Goal: Task Accomplishment & Management: Use online tool/utility

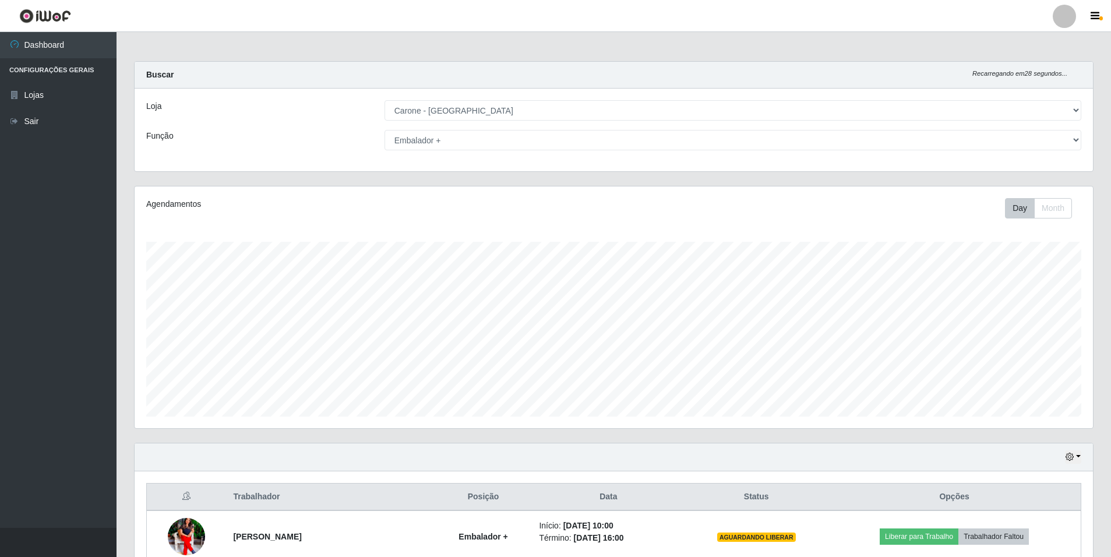
select select "528"
click at [1057, 146] on select "[Selecione...] Auxiliar de Depósito Auxiliar de Depósito + Auxiliar de Depósito…" at bounding box center [732, 140] width 697 height 20
click at [384, 130] on select "[Selecione...] Auxiliar de Depósito Auxiliar de Depósito + Auxiliar de Depósito…" at bounding box center [732, 140] width 697 height 20
click at [1077, 138] on select "[Selecione...] Auxiliar de Depósito Auxiliar de Depósito + Auxiliar de Depósito…" at bounding box center [732, 140] width 697 height 20
click at [384, 130] on select "[Selecione...] Auxiliar de Depósito Auxiliar de Depósito + Auxiliar de Depósito…" at bounding box center [732, 140] width 697 height 20
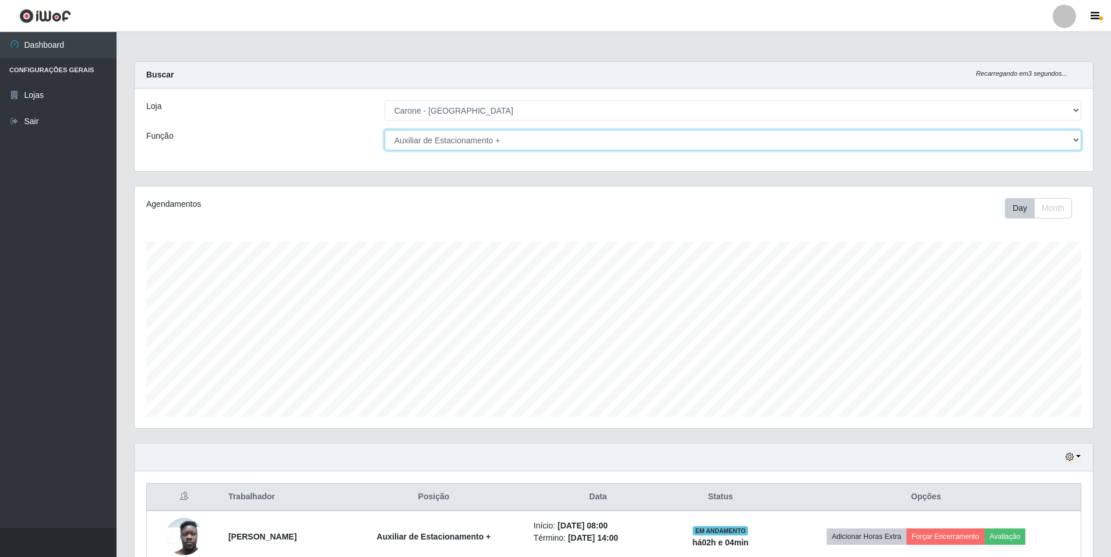
click at [1072, 139] on select "[Selecione...] Auxiliar de Depósito Auxiliar de Depósito + Auxiliar de Depósito…" at bounding box center [732, 140] width 697 height 20
select select "70"
click at [384, 130] on select "[Selecione...] Auxiliar de Depósito Auxiliar de Depósito + Auxiliar de Depósito…" at bounding box center [732, 140] width 697 height 20
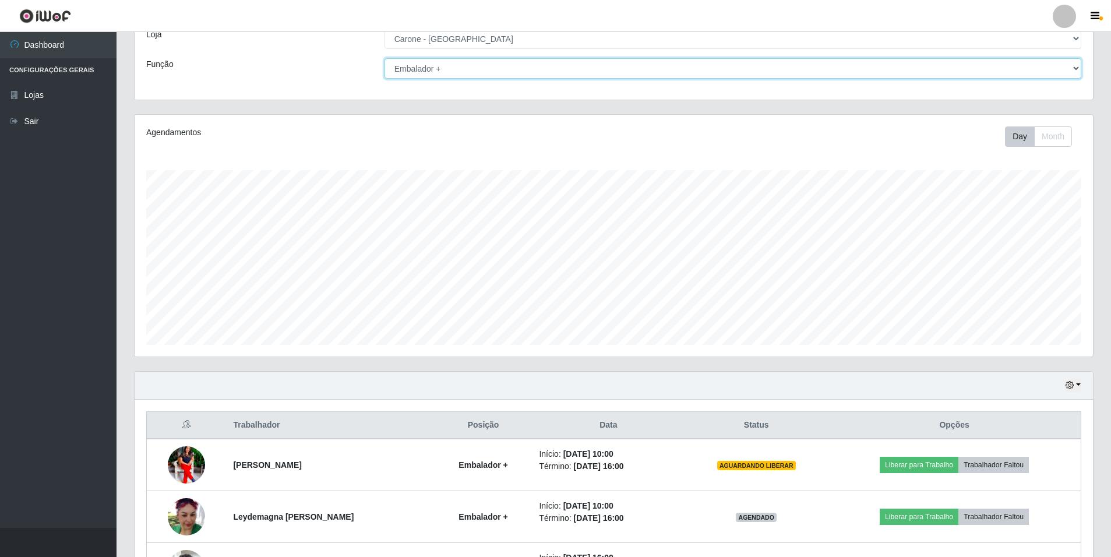
scroll to position [165, 0]
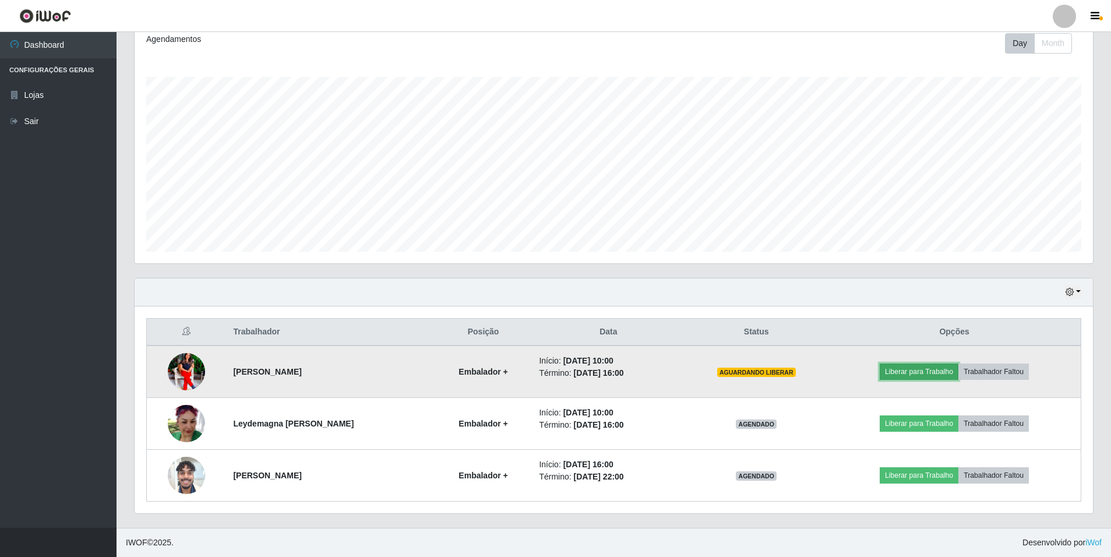
click at [940, 372] on button "Liberar para Trabalho" at bounding box center [919, 372] width 79 height 16
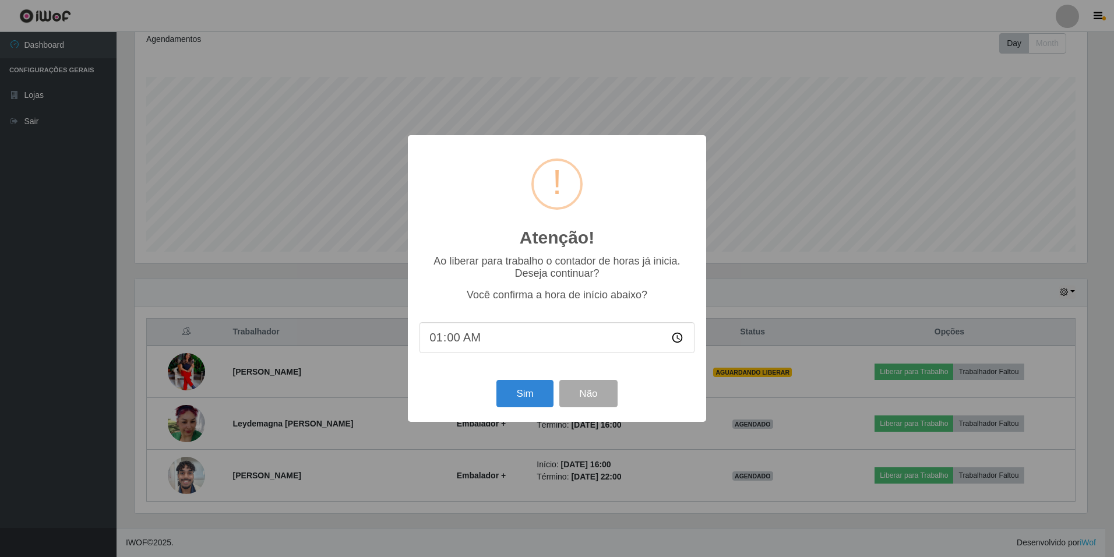
type input "10:00"
click at [531, 397] on button "Sim" at bounding box center [524, 393] width 57 height 27
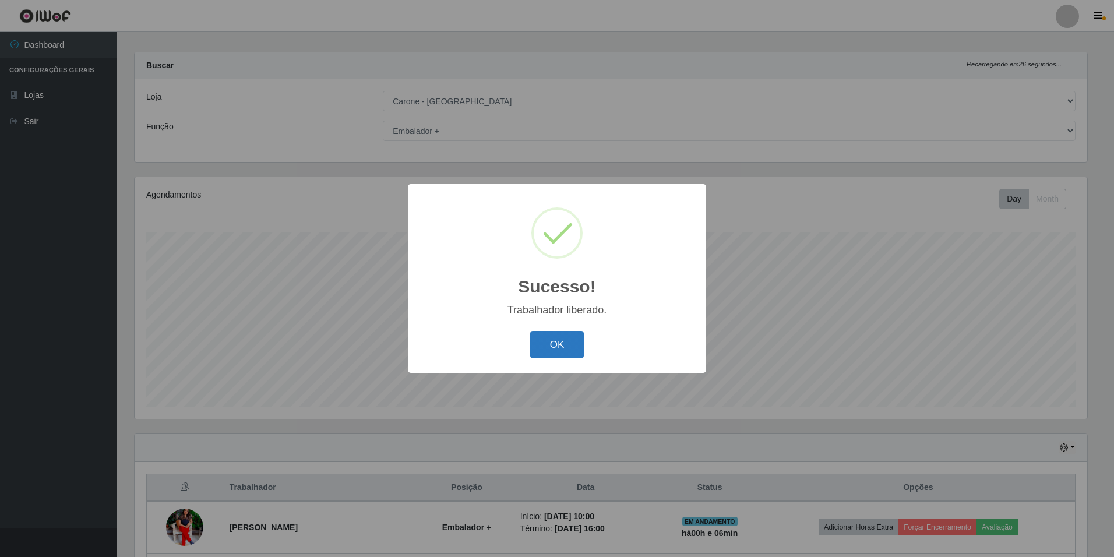
click at [560, 341] on button "OK" at bounding box center [557, 344] width 54 height 27
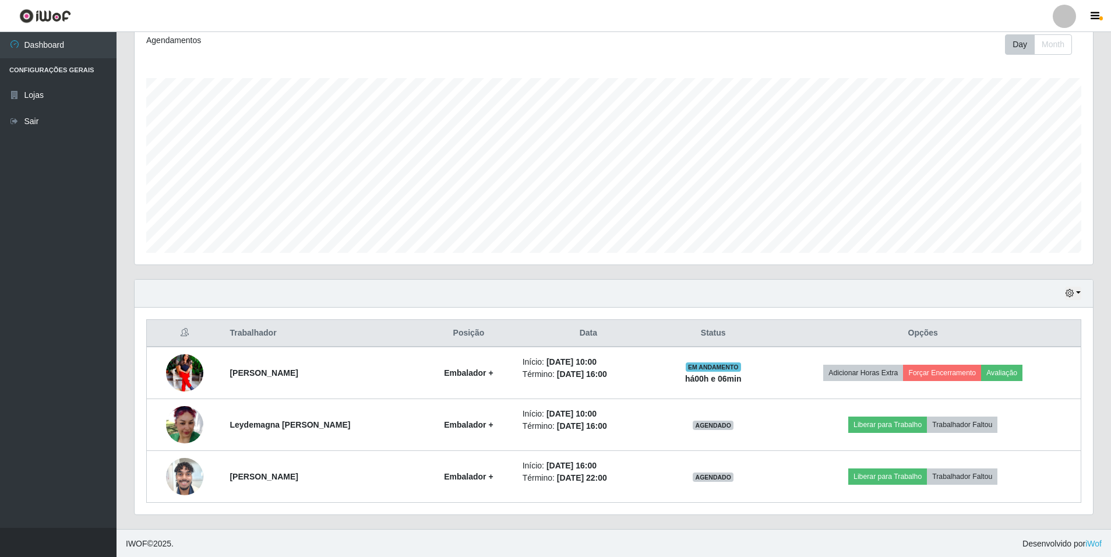
scroll to position [165, 0]
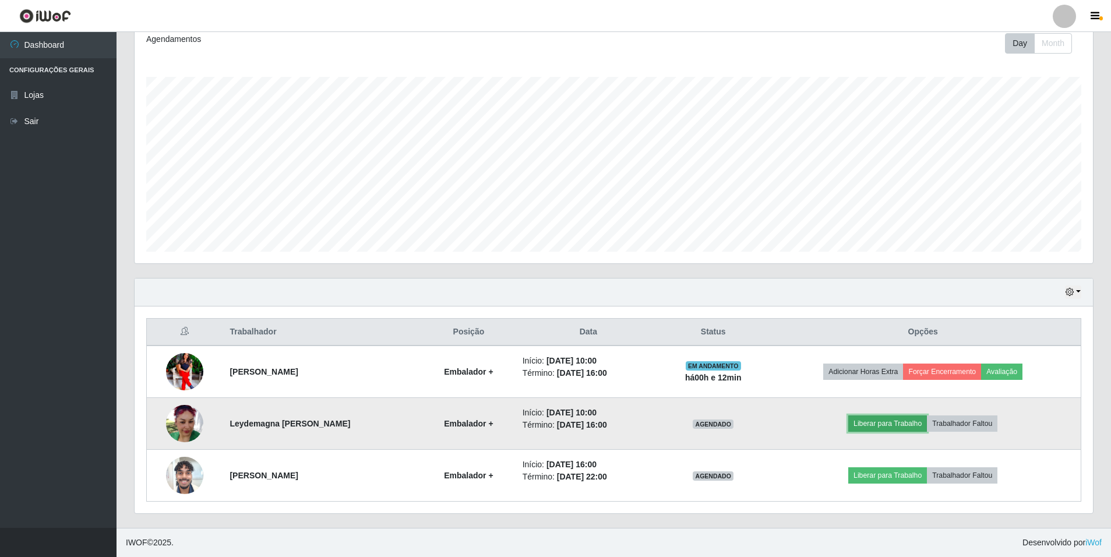
click at [890, 424] on button "Liberar para Trabalho" at bounding box center [887, 423] width 79 height 16
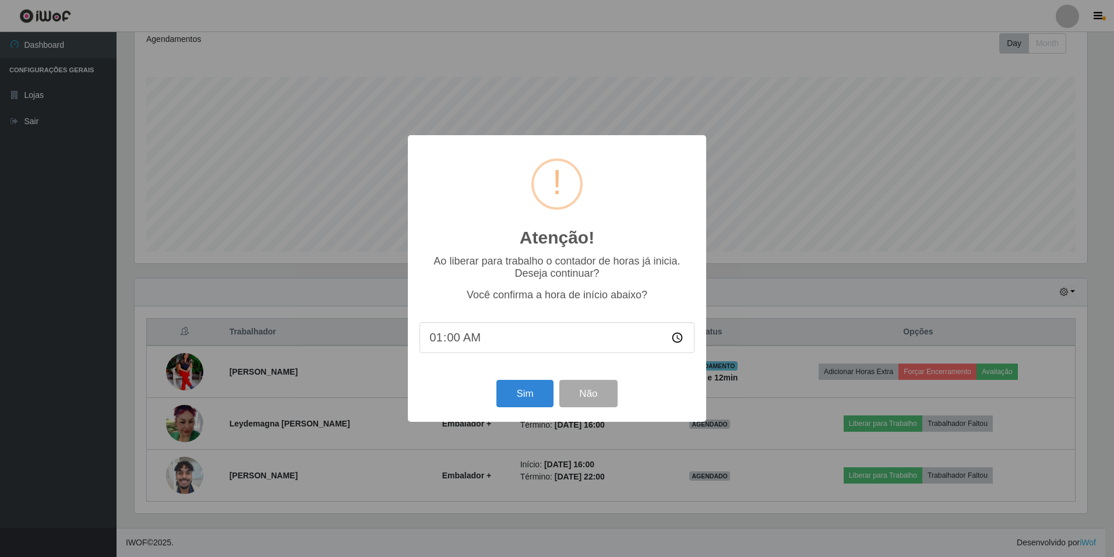
type input "10:00"
click at [532, 399] on button "Sim" at bounding box center [524, 393] width 57 height 27
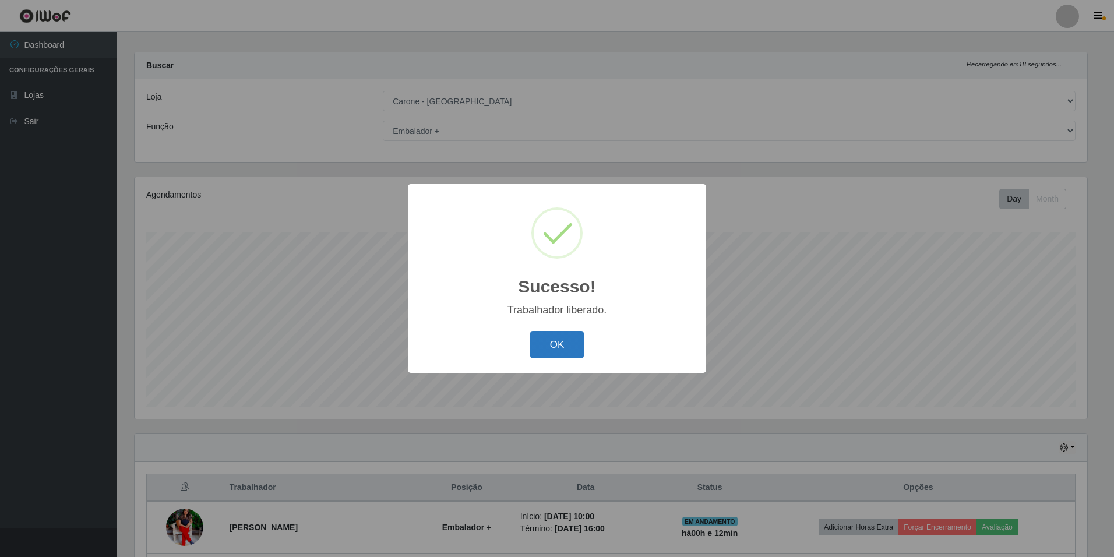
click at [563, 342] on button "OK" at bounding box center [557, 344] width 54 height 27
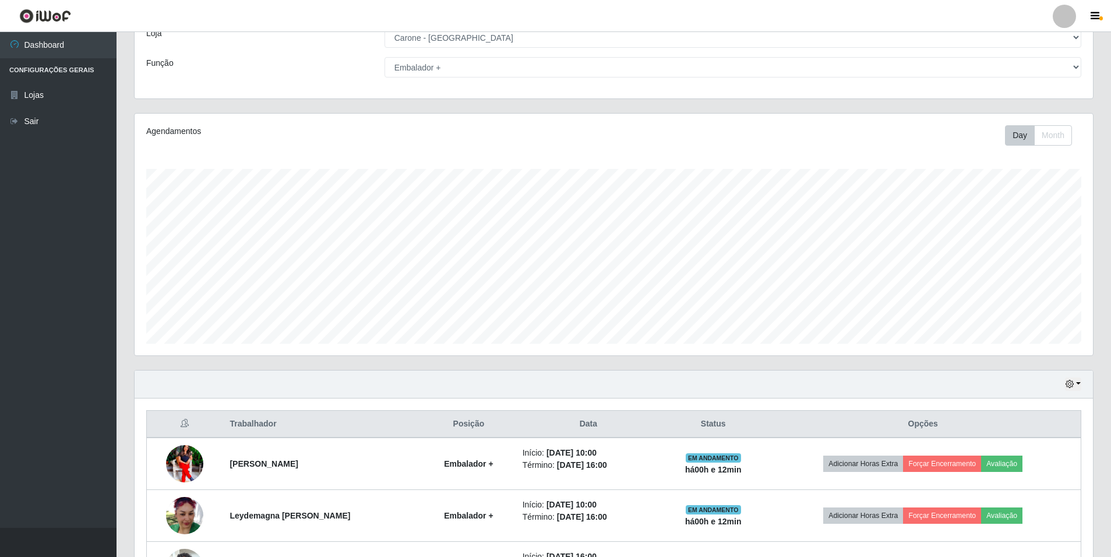
scroll to position [0, 0]
